Goal: Check status: Check status

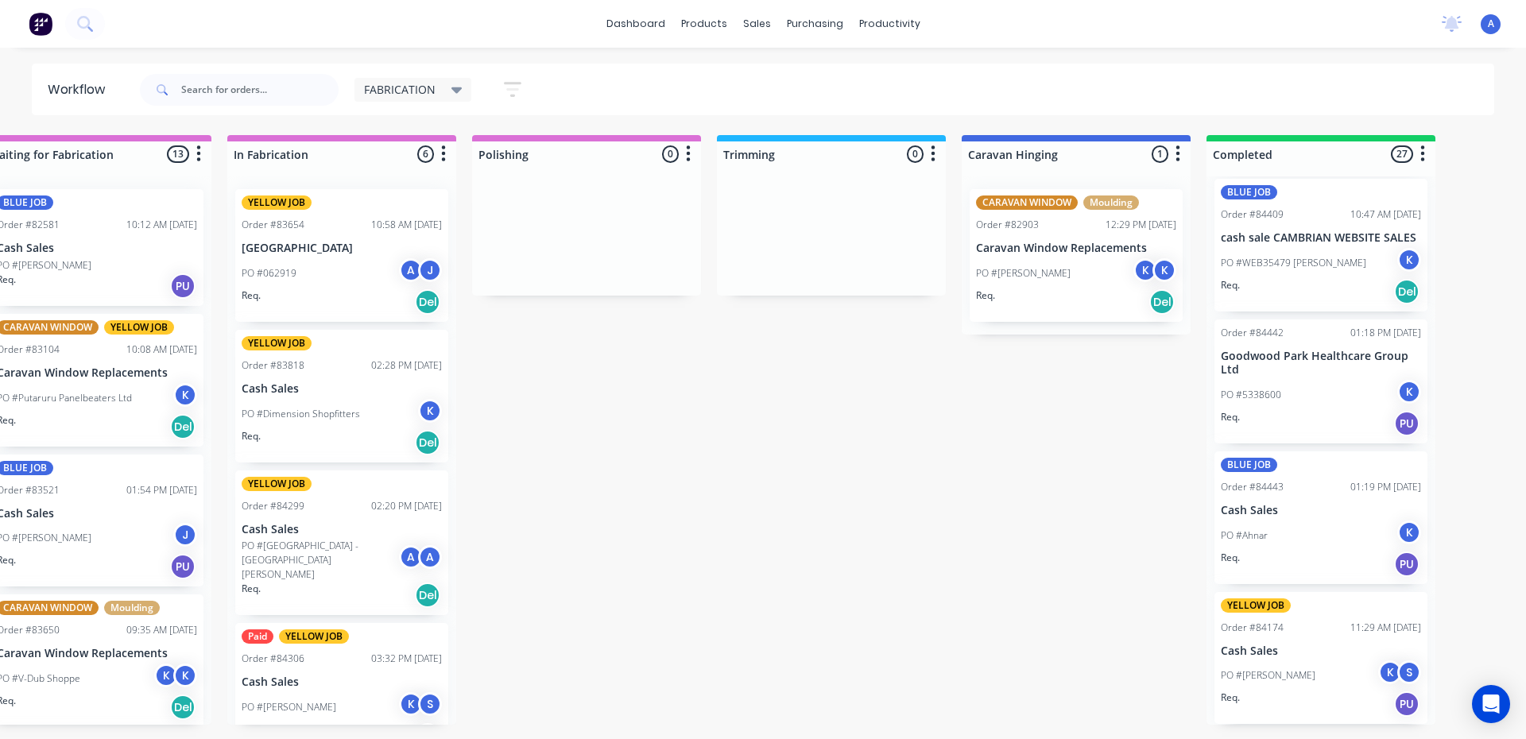
scroll to position [0, 540]
click at [455, 90] on icon at bounding box center [456, 90] width 11 height 6
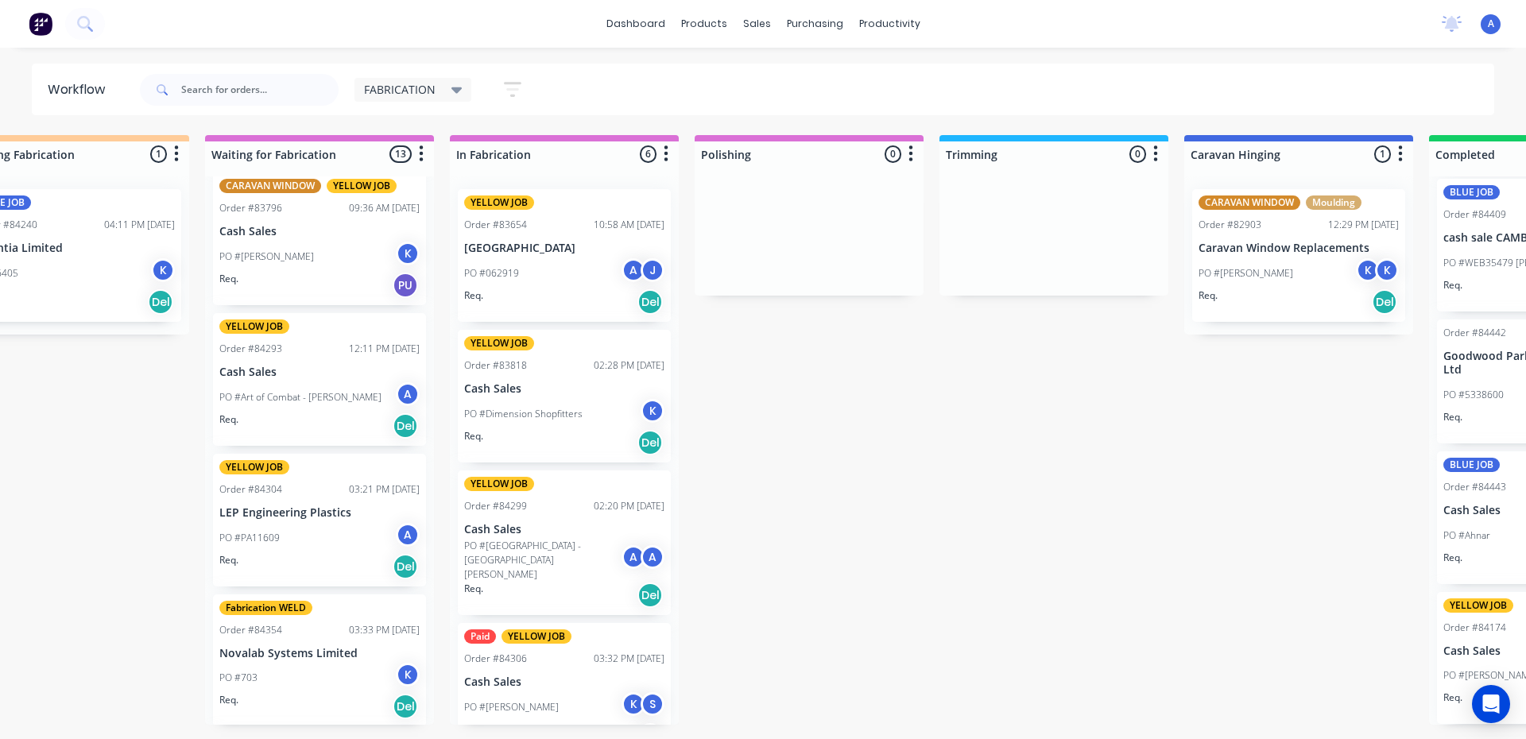
scroll to position [0, 318]
click at [356, 389] on div "PO #Art of Combat - [PERSON_NAME]" at bounding box center [320, 397] width 200 height 30
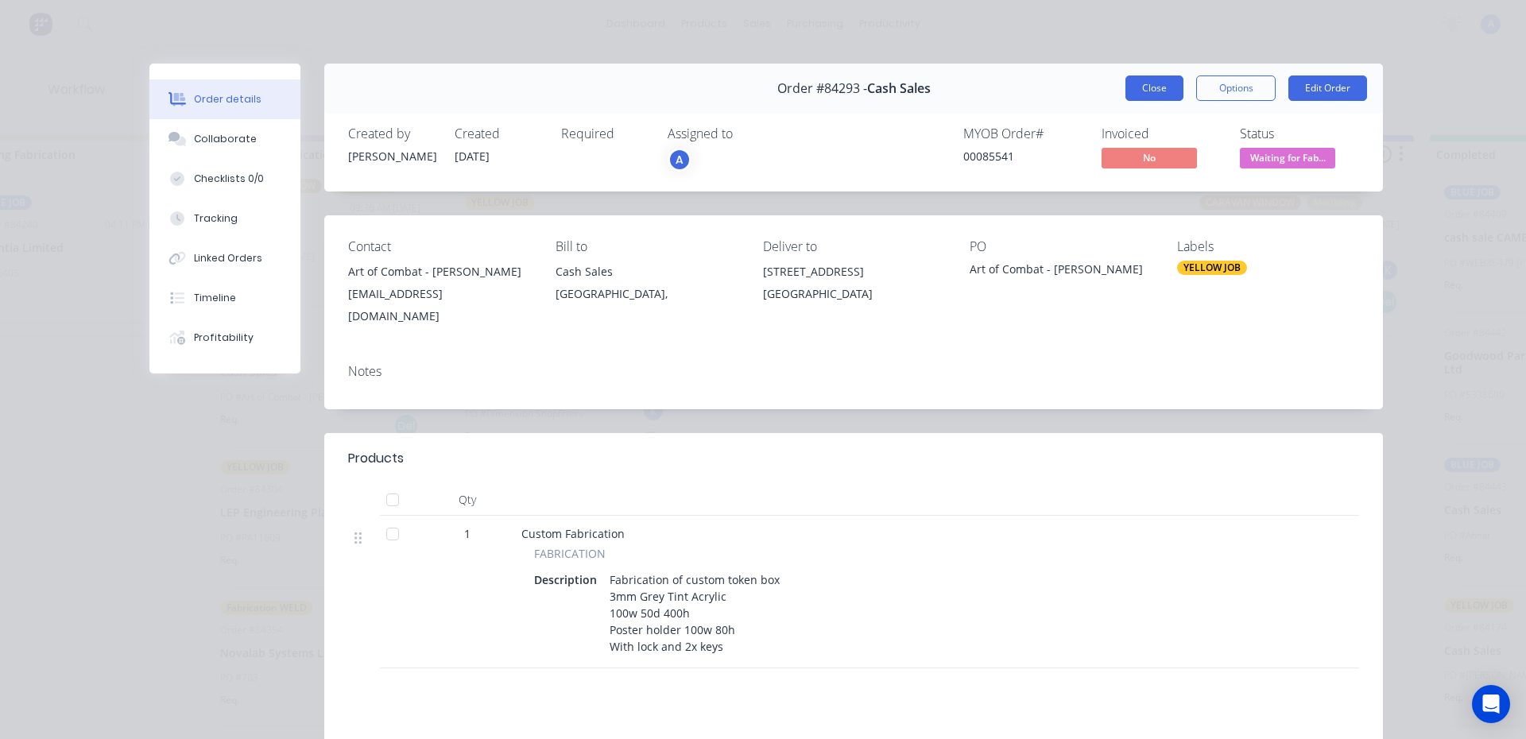
click at [1164, 90] on button "Close" at bounding box center [1154, 88] width 58 height 25
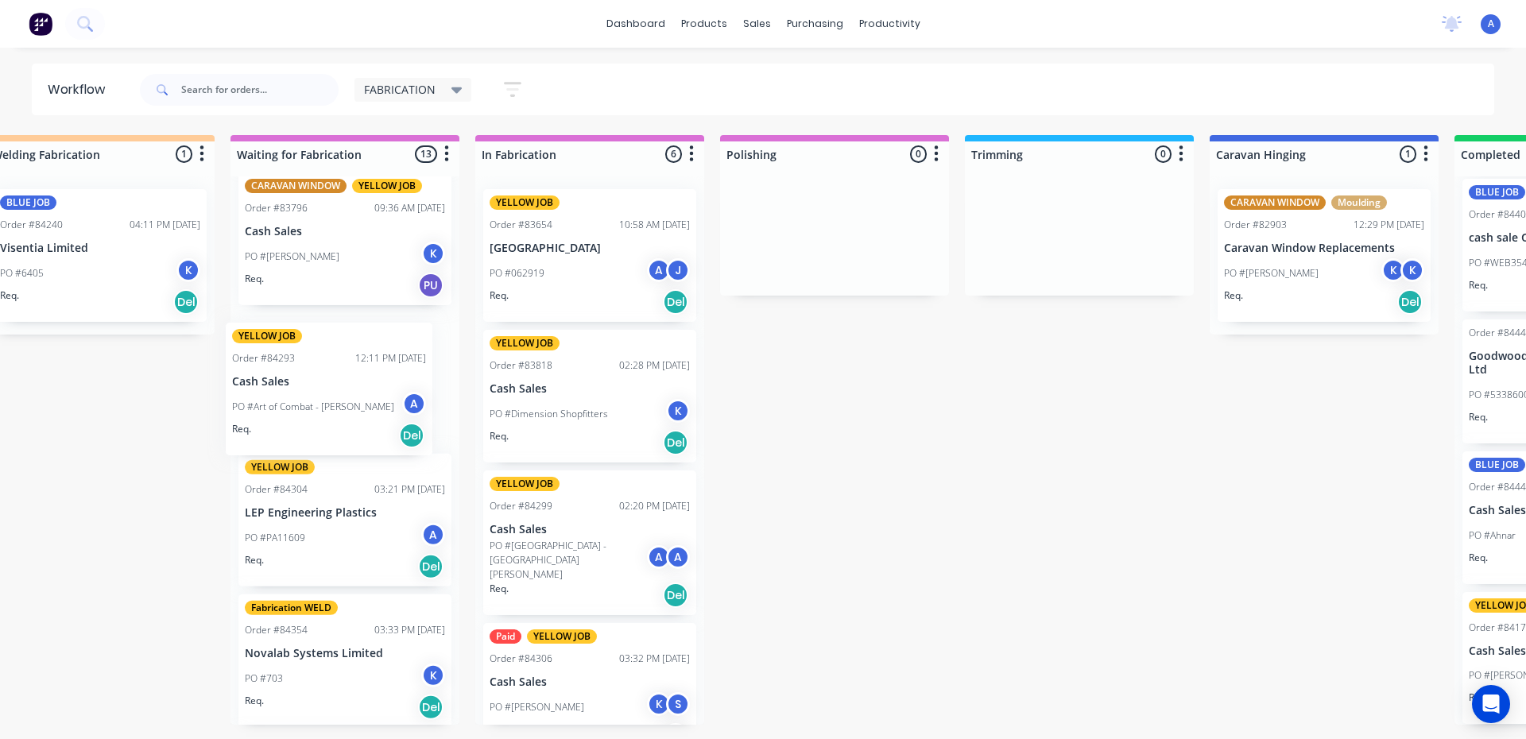
scroll to position [0, 286]
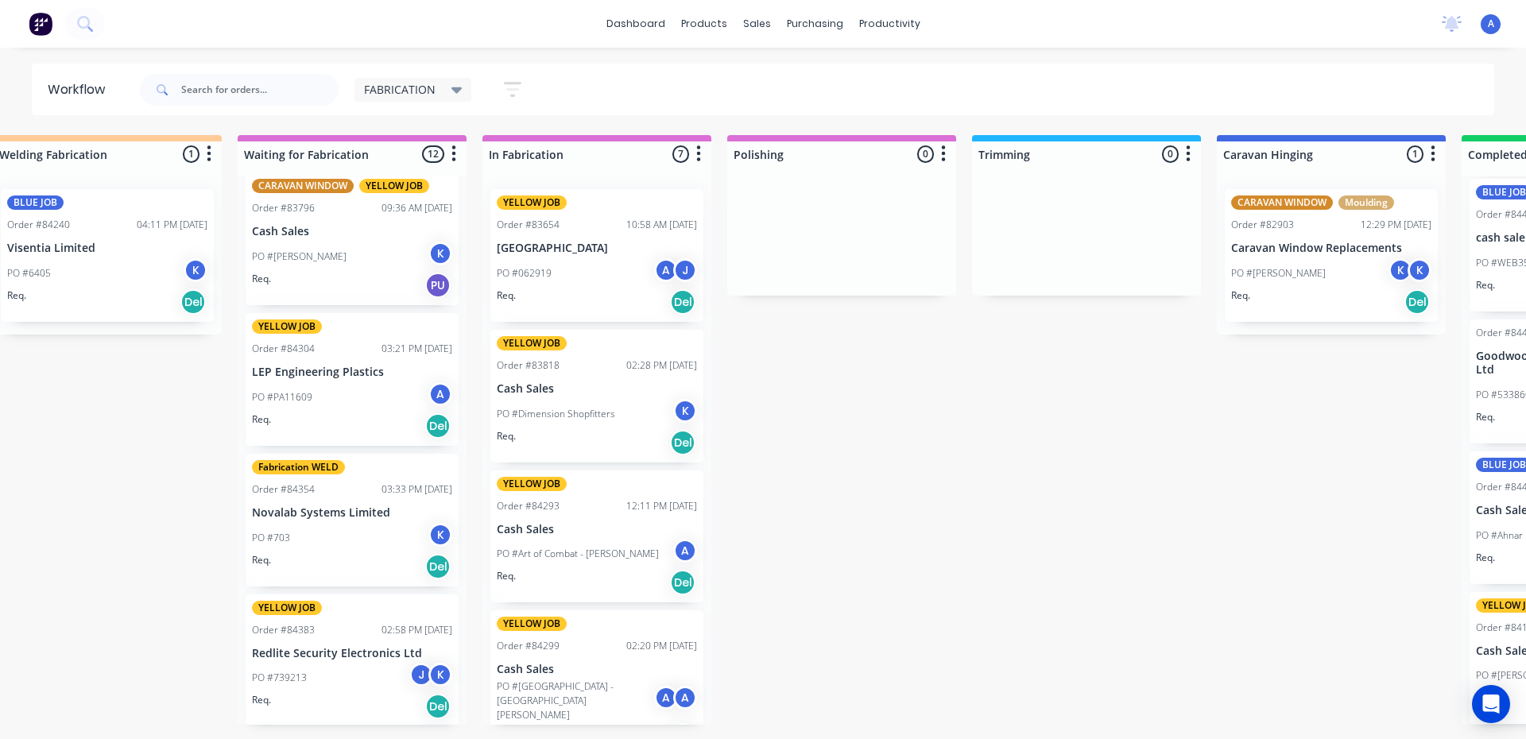
click at [593, 524] on p "Cash Sales" at bounding box center [597, 530] width 200 height 14
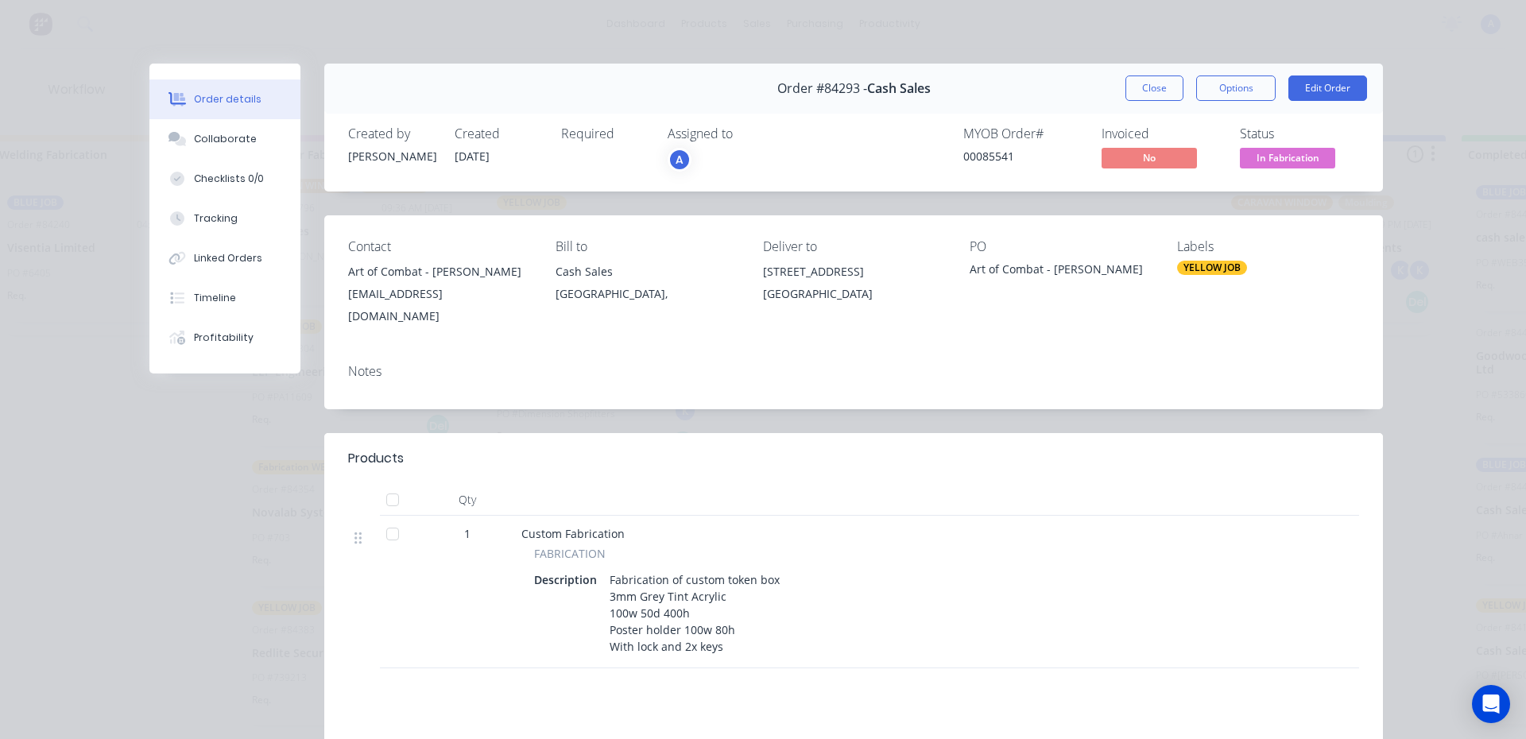
click at [683, 153] on div "A" at bounding box center [680, 160] width 24 height 24
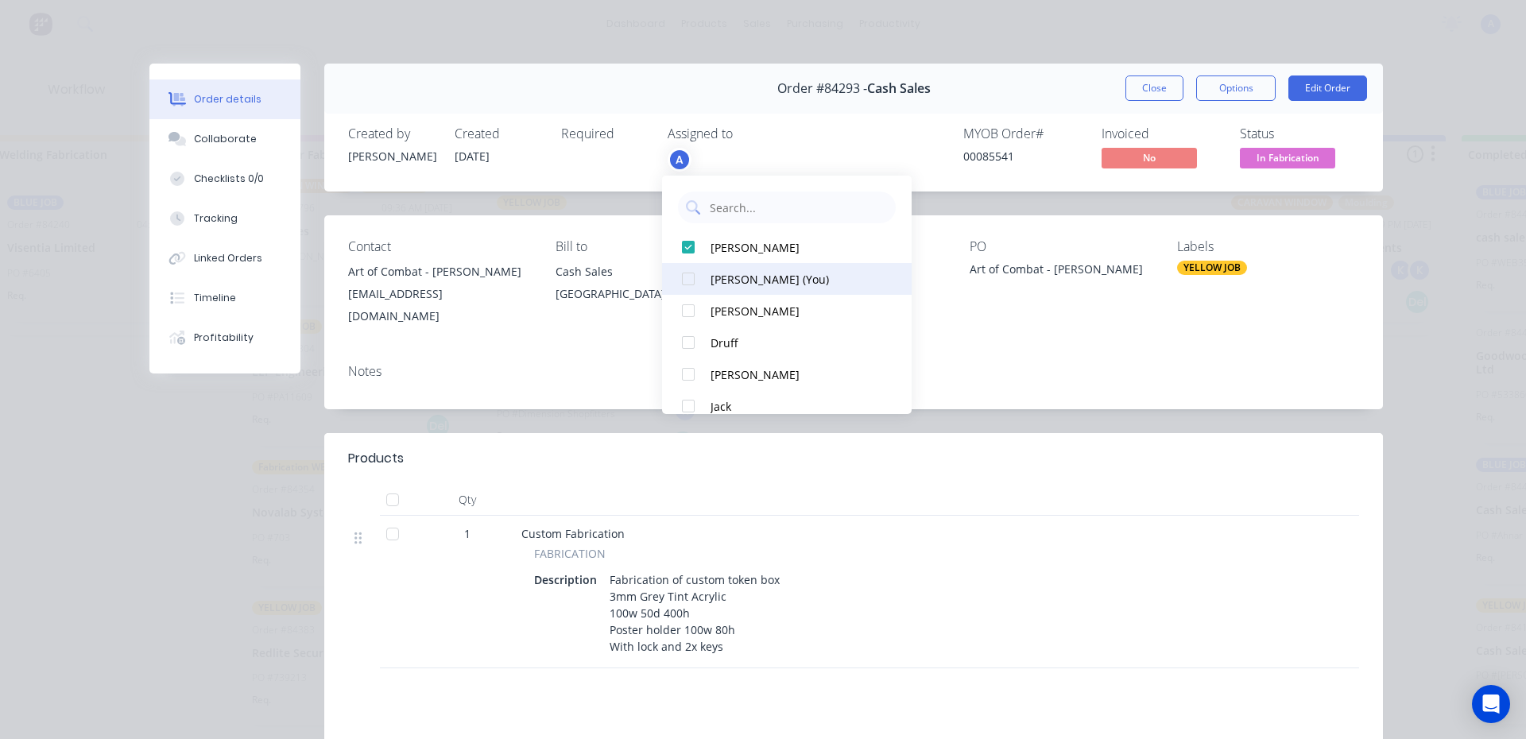
click at [767, 276] on div "[PERSON_NAME] (You)" at bounding box center [795, 279] width 168 height 17
click at [1147, 93] on button "Close" at bounding box center [1154, 88] width 58 height 25
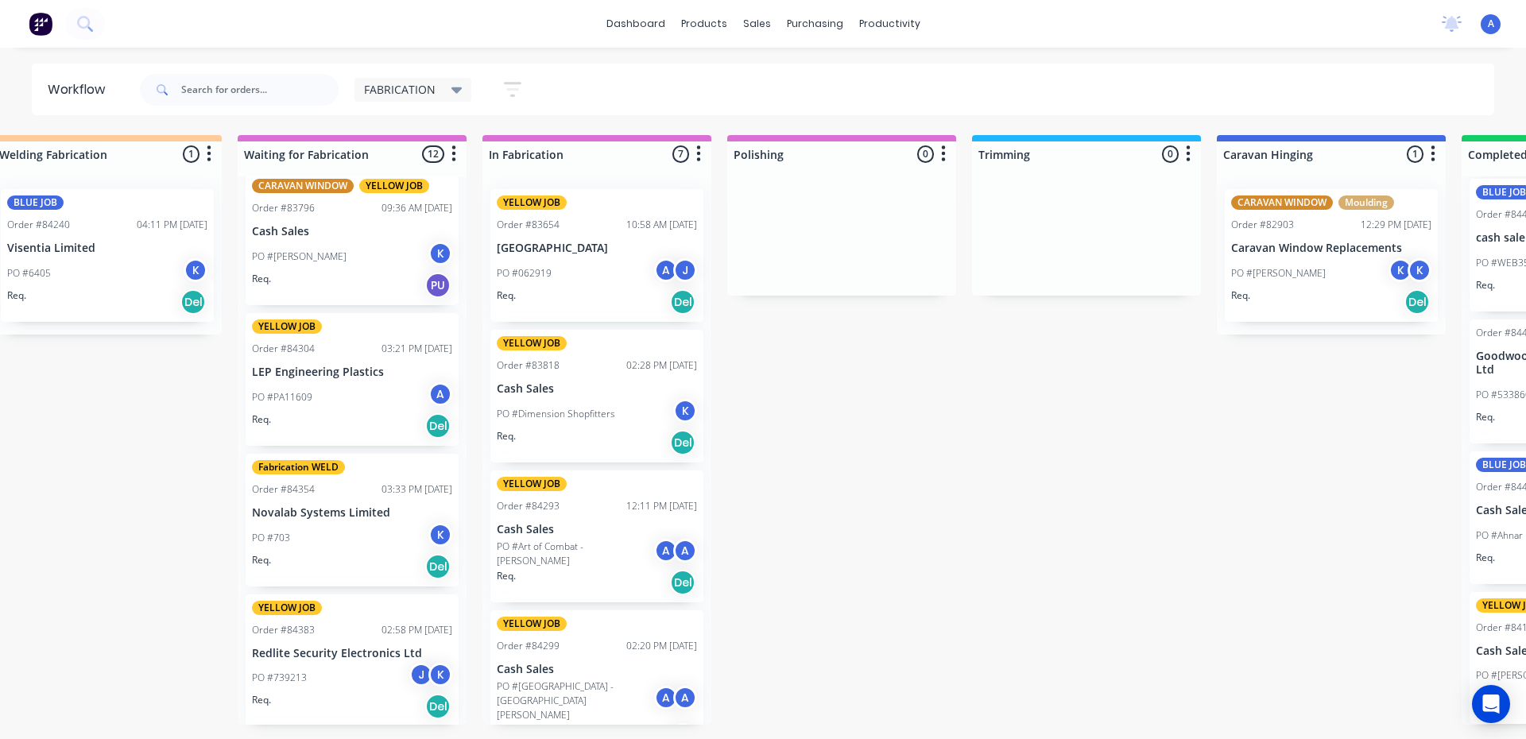
click at [428, 390] on div "A" at bounding box center [440, 394] width 24 height 24
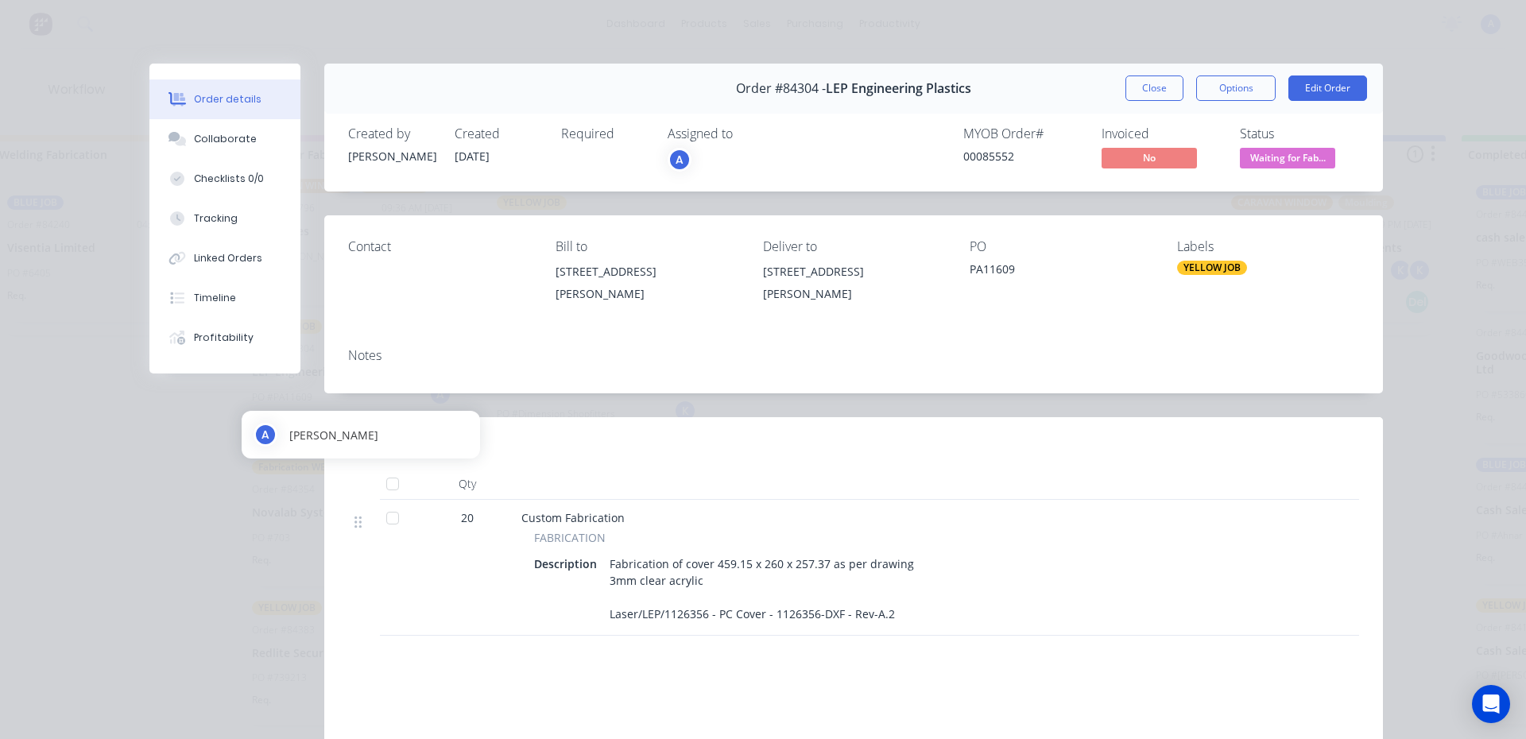
click at [674, 160] on div "A" at bounding box center [680, 160] width 24 height 24
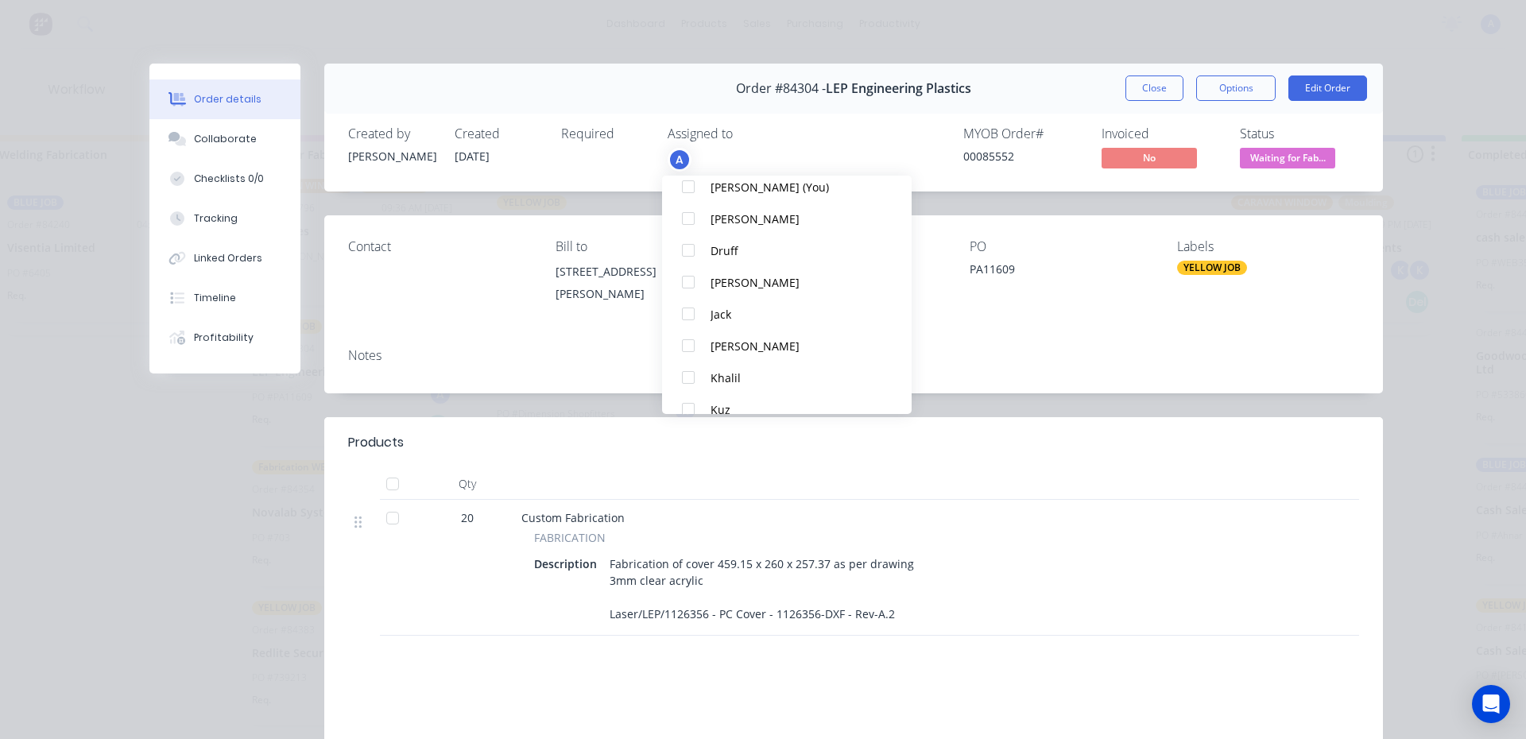
scroll to position [270, 0]
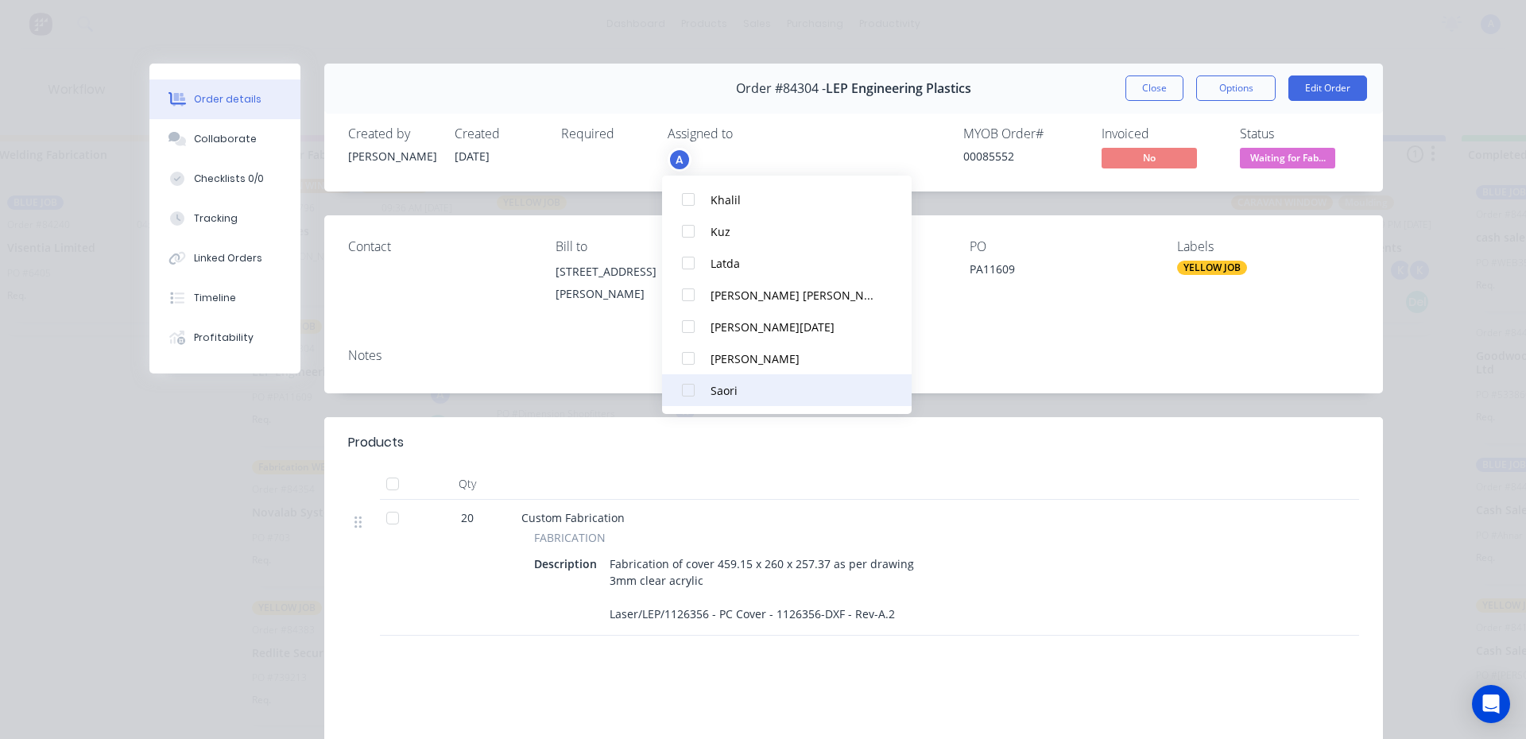
click at [693, 394] on div at bounding box center [688, 390] width 32 height 32
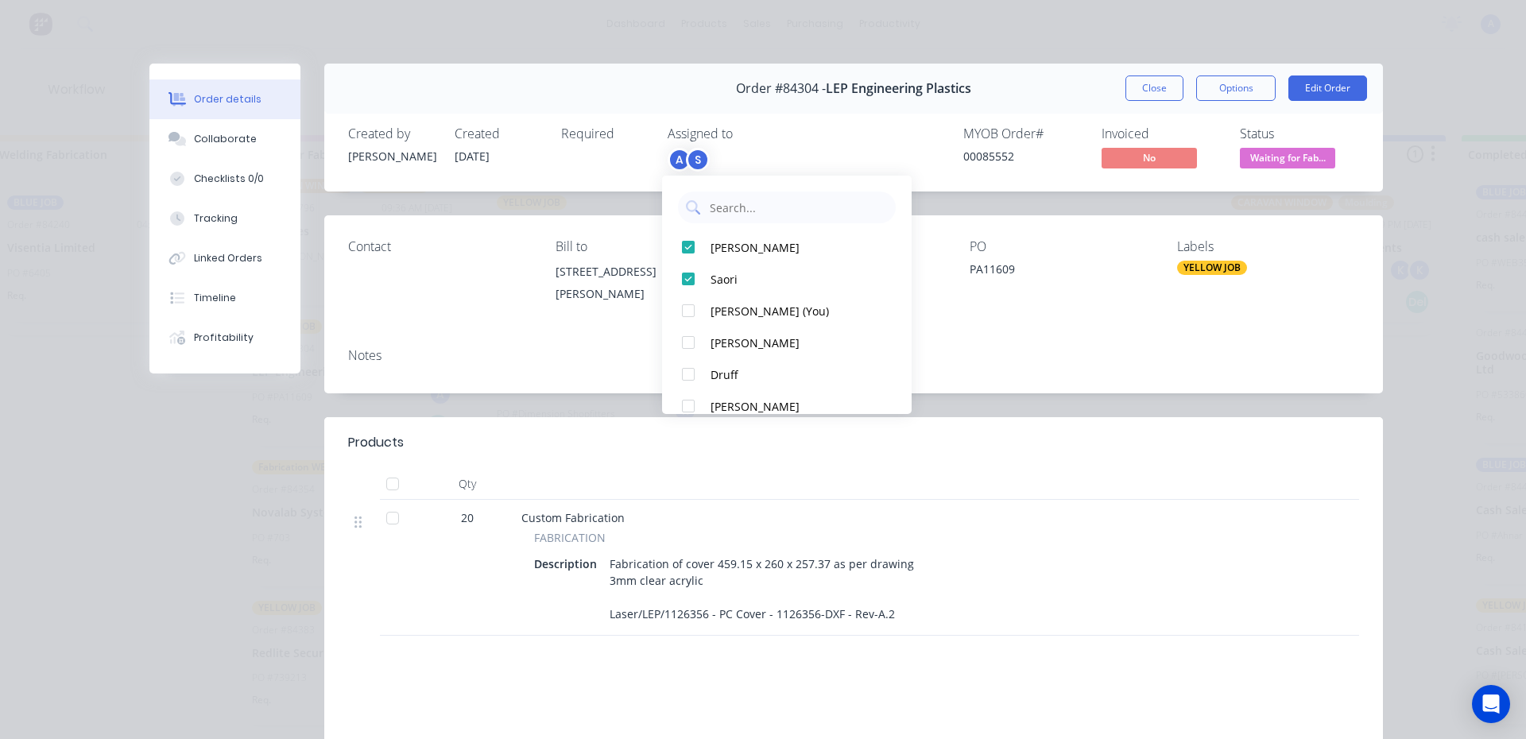
click at [1292, 159] on span "Waiting for Fab..." at bounding box center [1287, 158] width 95 height 20
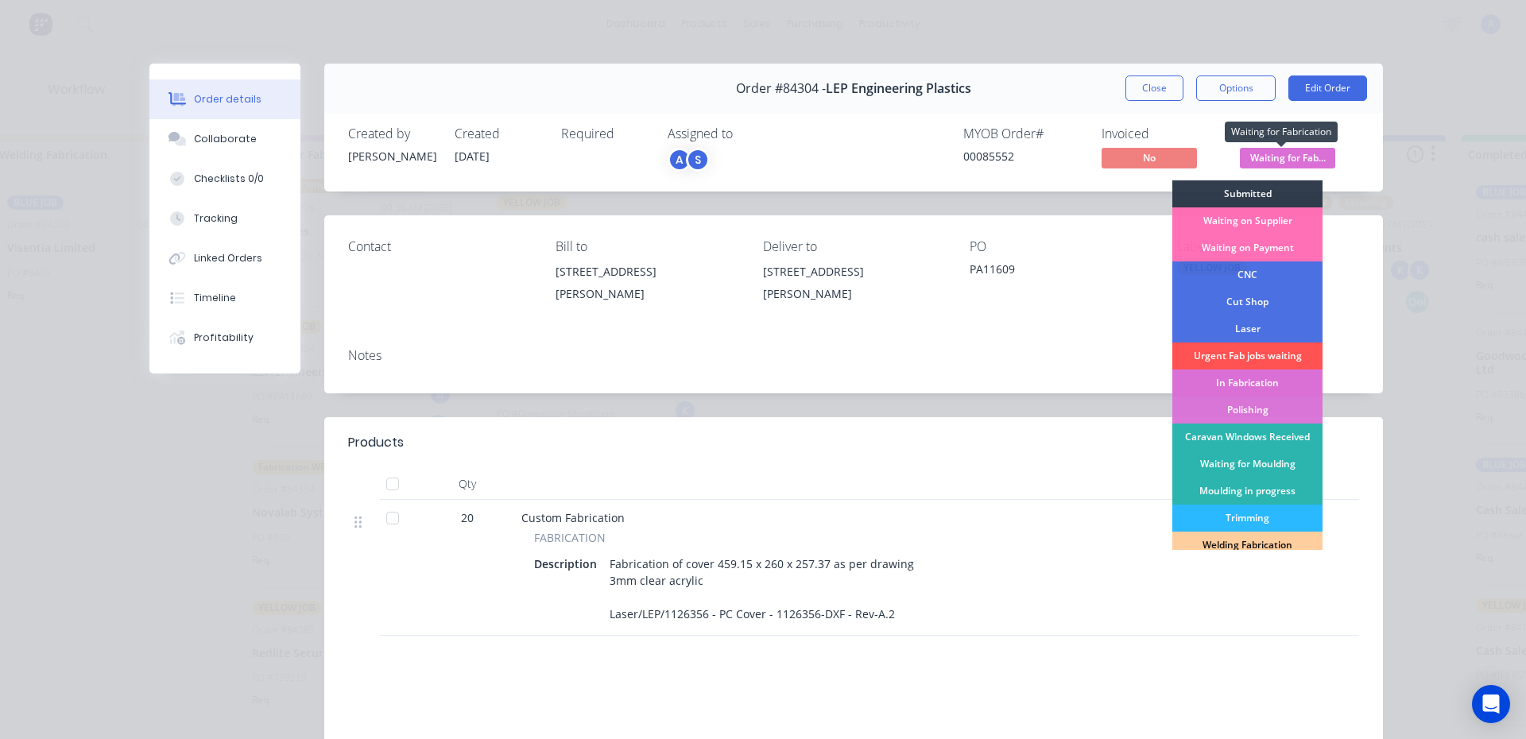
click at [1277, 383] on div "In Fabrication" at bounding box center [1247, 383] width 150 height 27
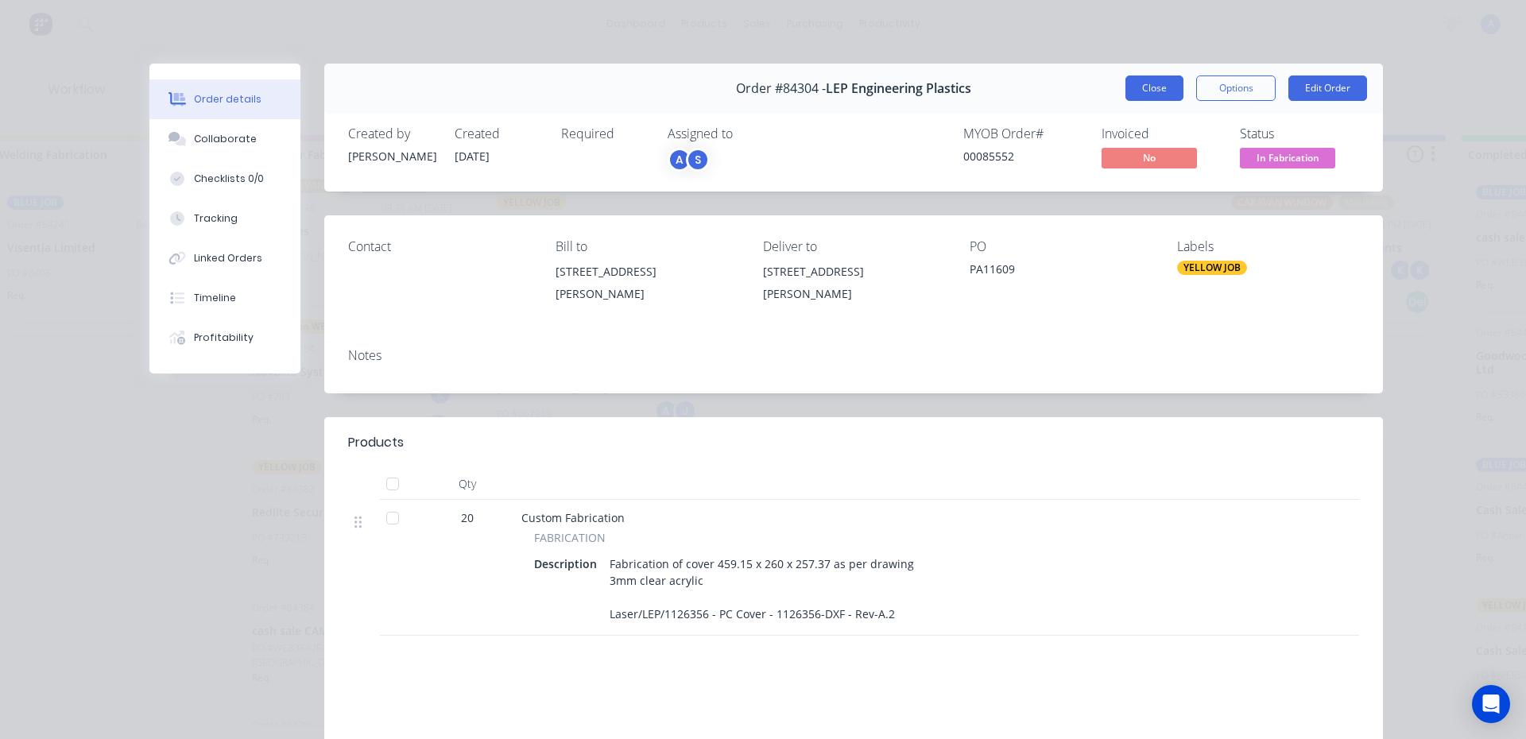
click at [1142, 88] on button "Close" at bounding box center [1154, 88] width 58 height 25
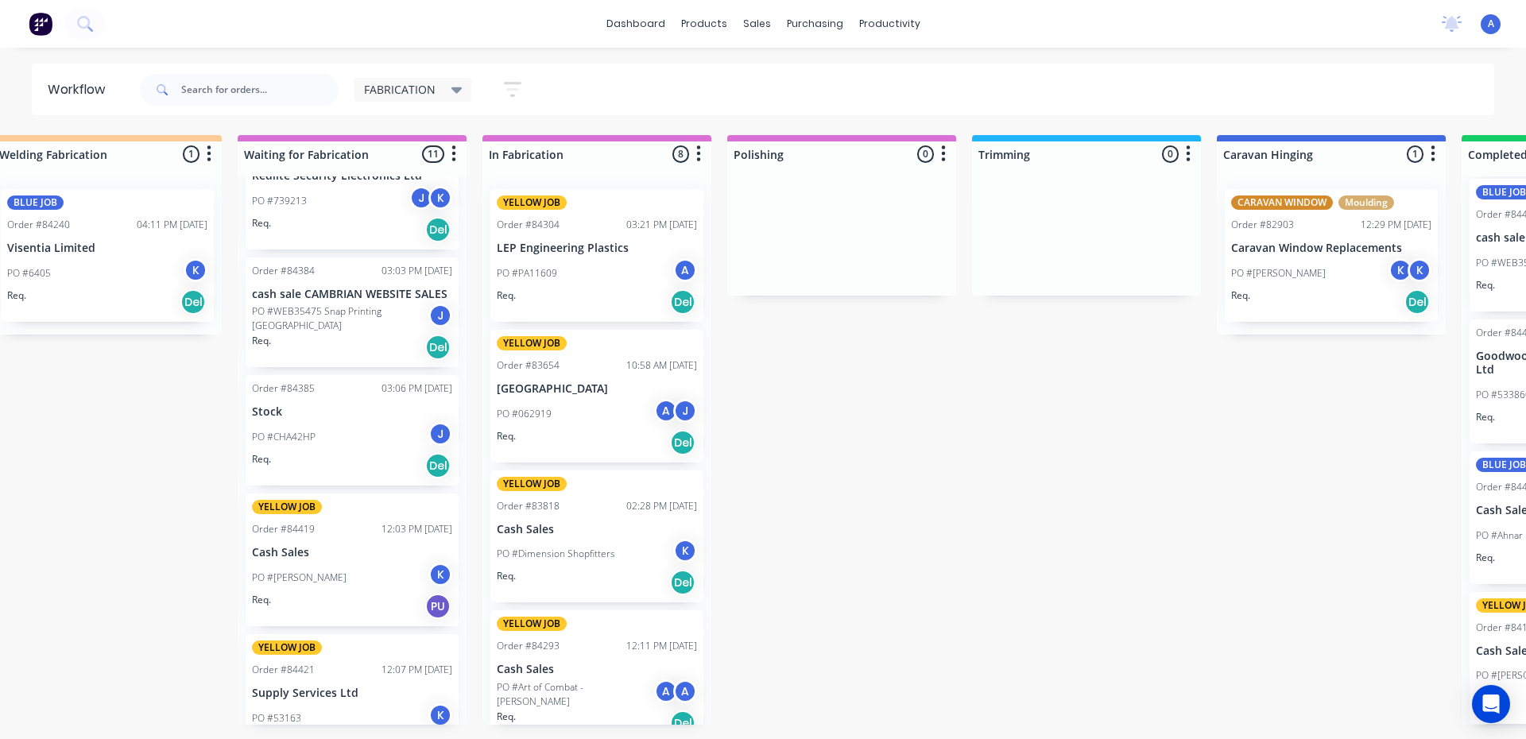
scroll to position [943, 0]
